Goal: Task Accomplishment & Management: Manage account settings

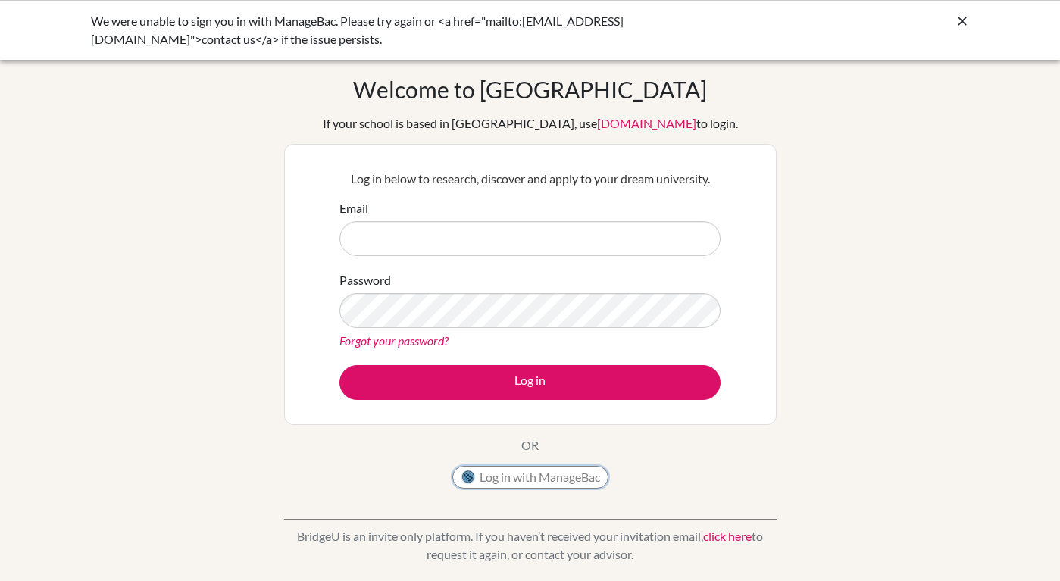
click at [559, 473] on button "Log in with ManageBac" at bounding box center [530, 477] width 156 height 23
click at [507, 472] on button "Log in with ManageBac" at bounding box center [530, 477] width 156 height 23
click at [403, 217] on div "Email" at bounding box center [529, 227] width 381 height 57
click at [403, 221] on input "Email" at bounding box center [529, 238] width 381 height 35
type input "30871@aisa.sch.ae"
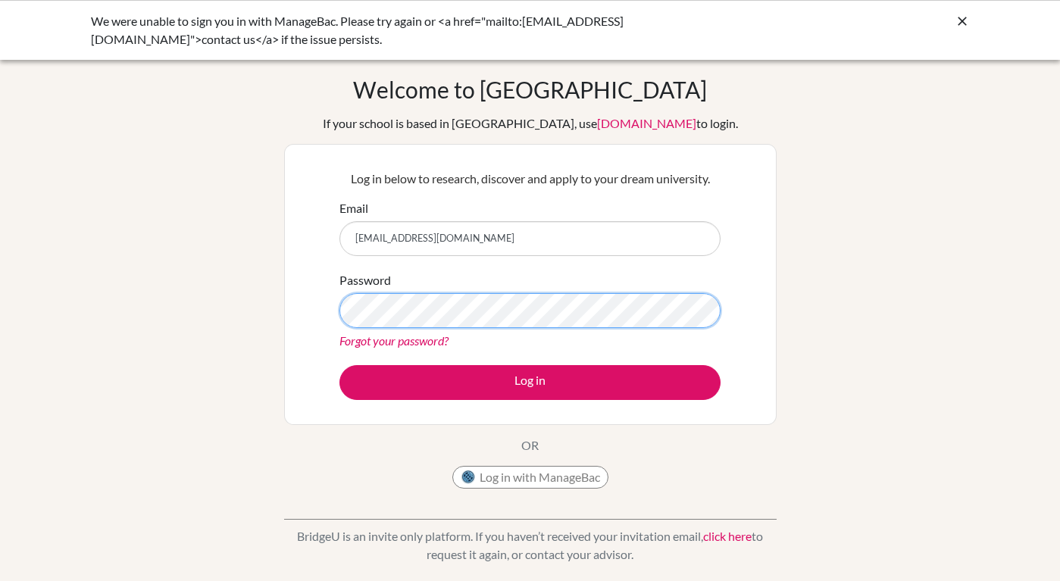
click at [339, 365] on button "Log in" at bounding box center [529, 382] width 381 height 35
